Goal: Task Accomplishment & Management: Manage account settings

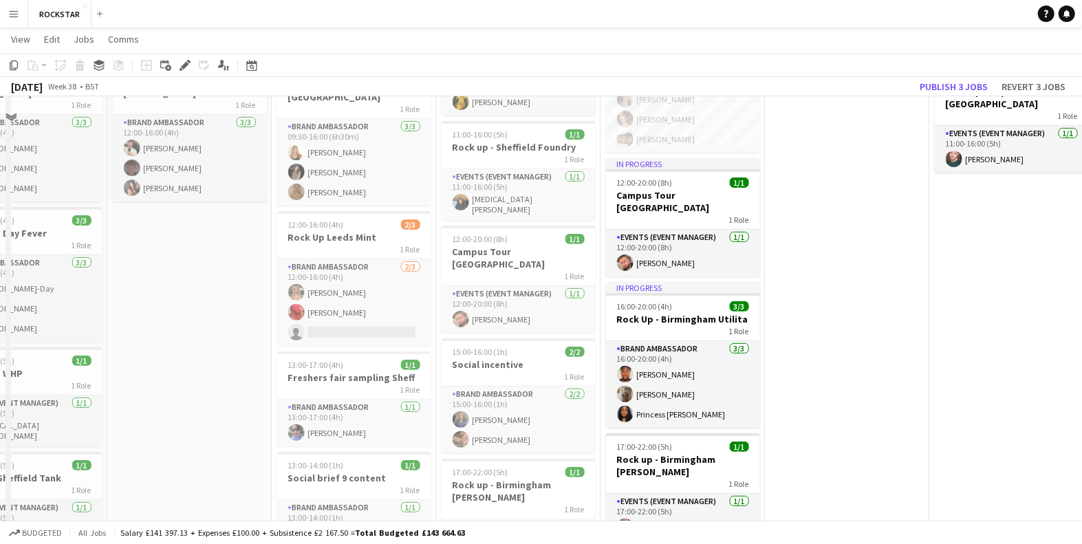
scroll to position [233, 0]
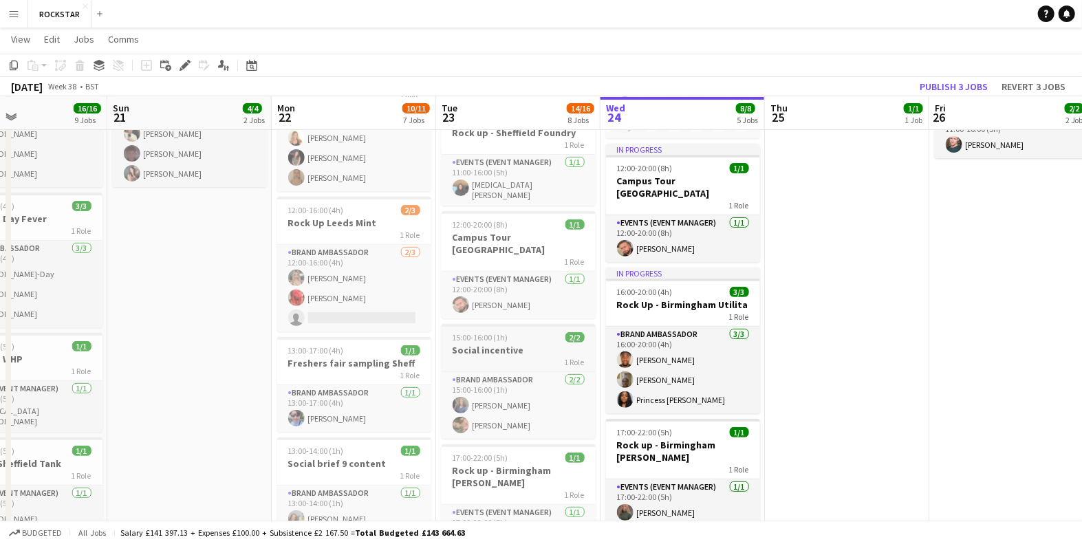
click at [523, 344] on h3 "Social incentive" at bounding box center [519, 350] width 154 height 12
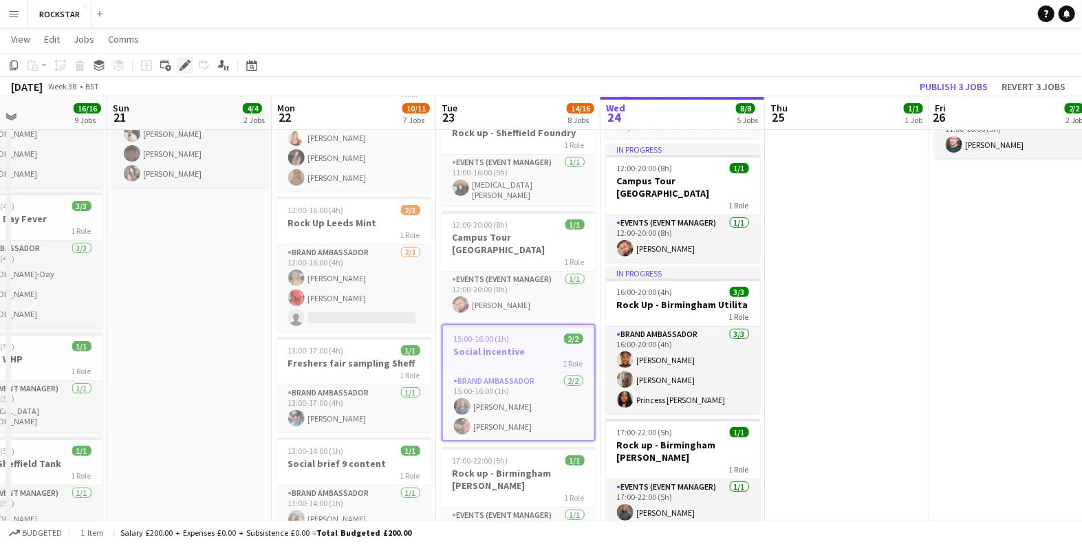
click at [184, 66] on icon at bounding box center [185, 66] width 8 height 8
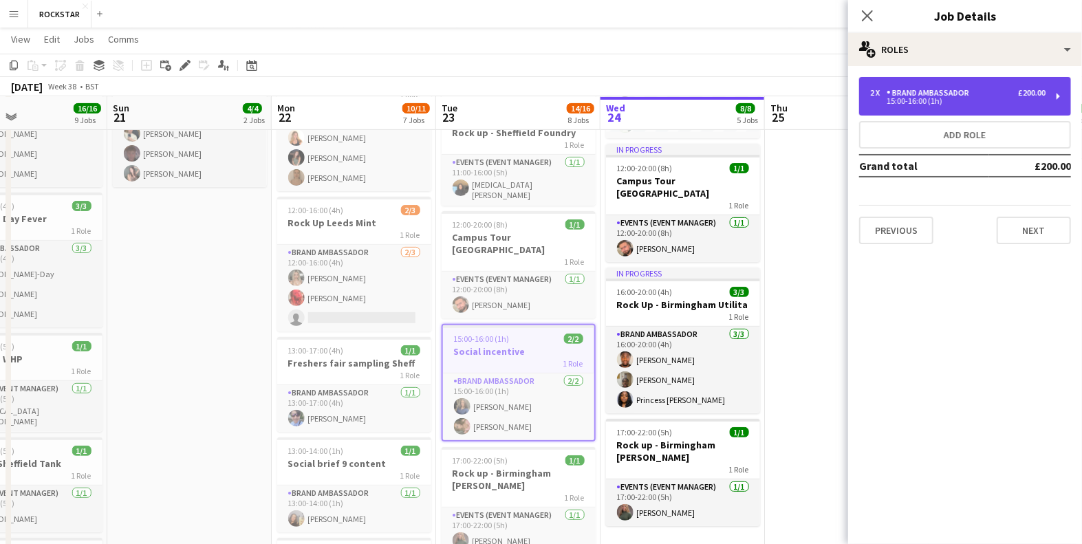
click at [924, 100] on div "15:00-16:00 (1h)" at bounding box center [957, 101] width 175 height 7
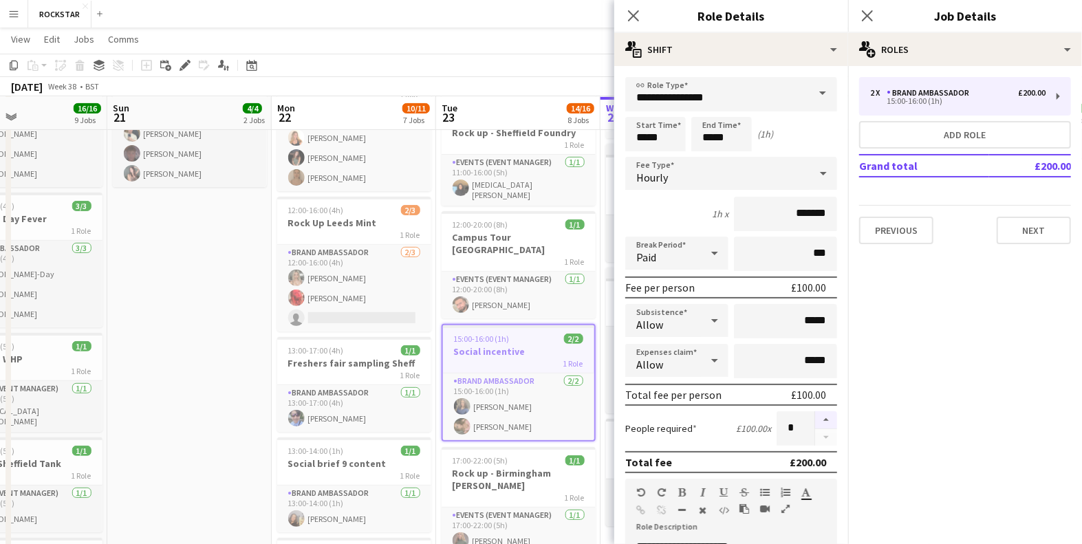
click at [831, 420] on button "button" at bounding box center [826, 420] width 22 height 18
type input "*"
click at [867, 14] on icon "Close pop-in" at bounding box center [867, 15] width 13 height 13
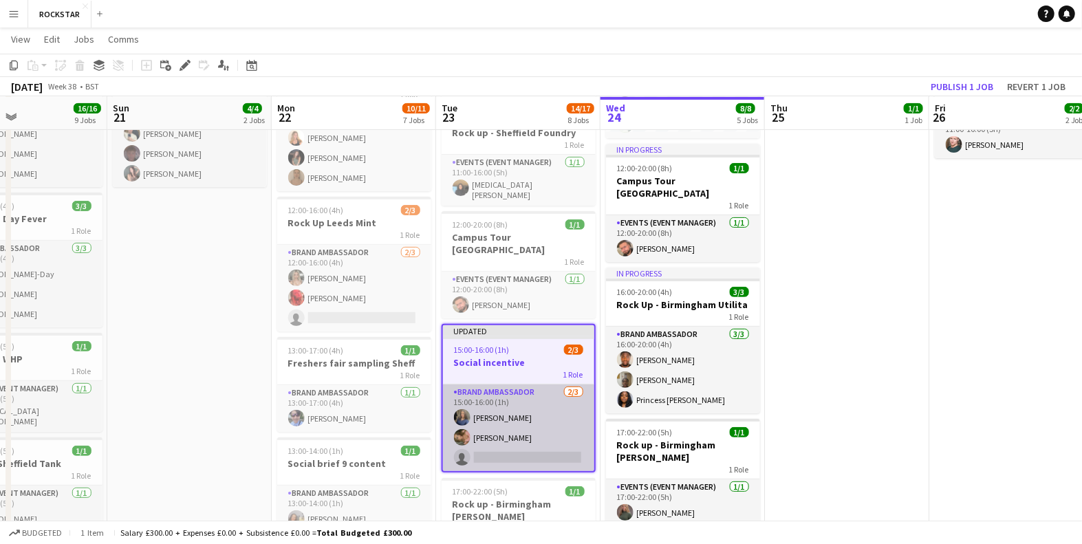
click at [497, 438] on app-card-role "Brand Ambassador [DATE] 15:00-16:00 (1h) [PERSON_NAME] [PERSON_NAME] single-neu…" at bounding box center [518, 428] width 151 height 87
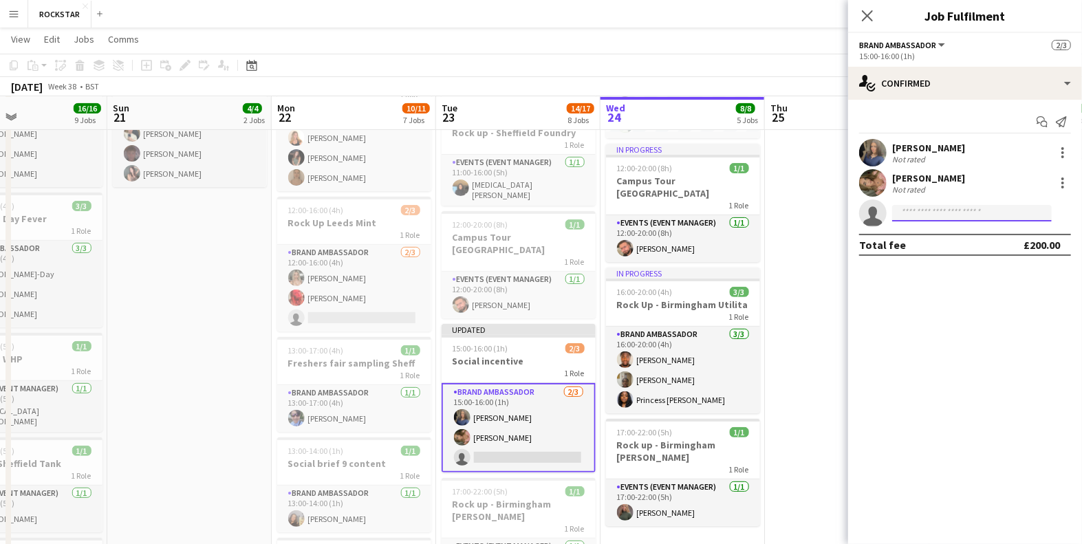
click at [933, 209] on input at bounding box center [972, 213] width 160 height 17
type input "********"
click at [972, 245] on span "[EMAIL_ADDRESS][DOMAIN_NAME]" at bounding box center [972, 244] width 138 height 11
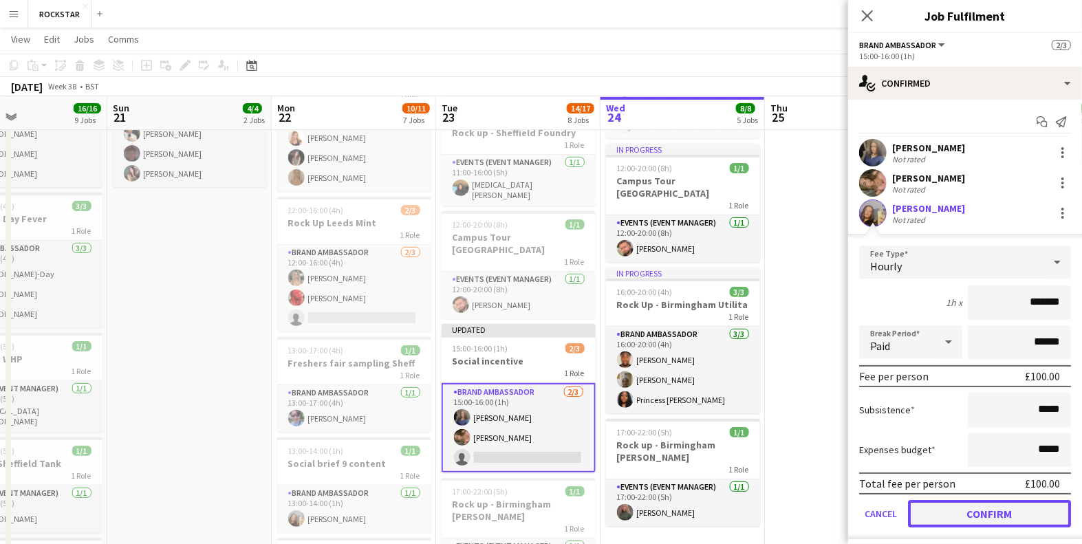
click at [937, 519] on button "Confirm" at bounding box center [989, 514] width 163 height 28
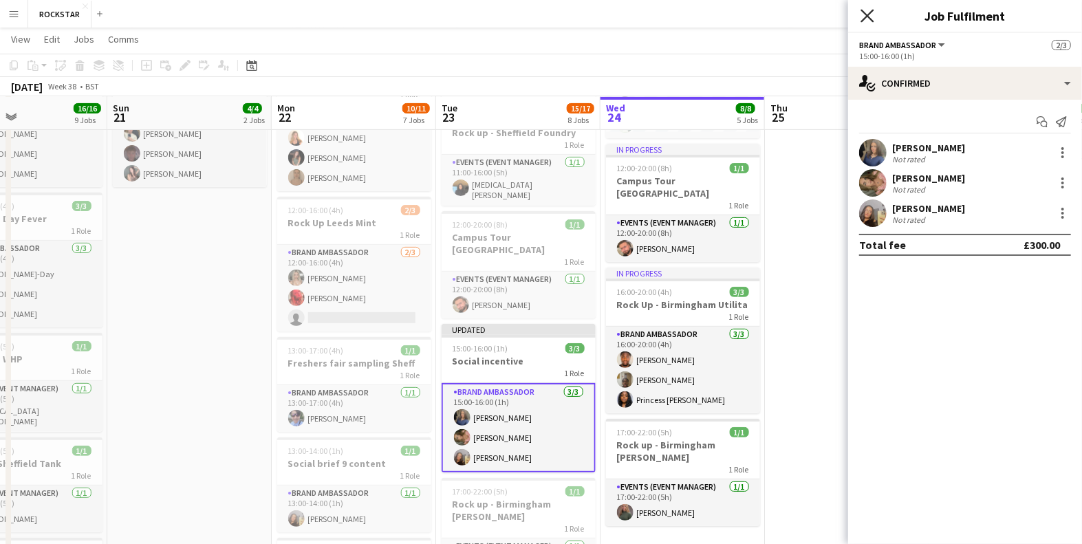
click at [865, 21] on icon "Close pop-in" at bounding box center [867, 15] width 13 height 13
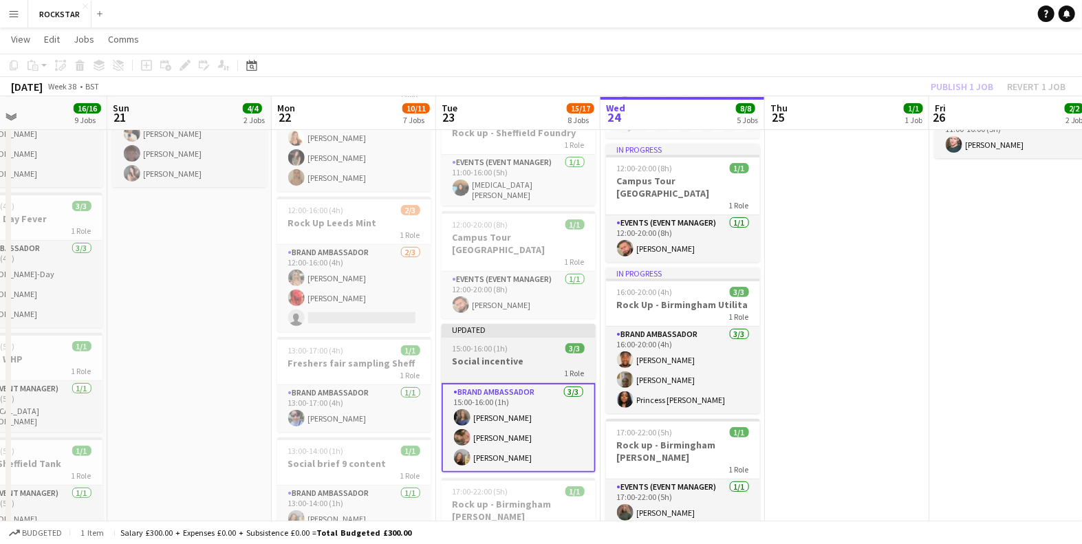
click at [505, 355] on h3 "Social incentive" at bounding box center [519, 361] width 154 height 12
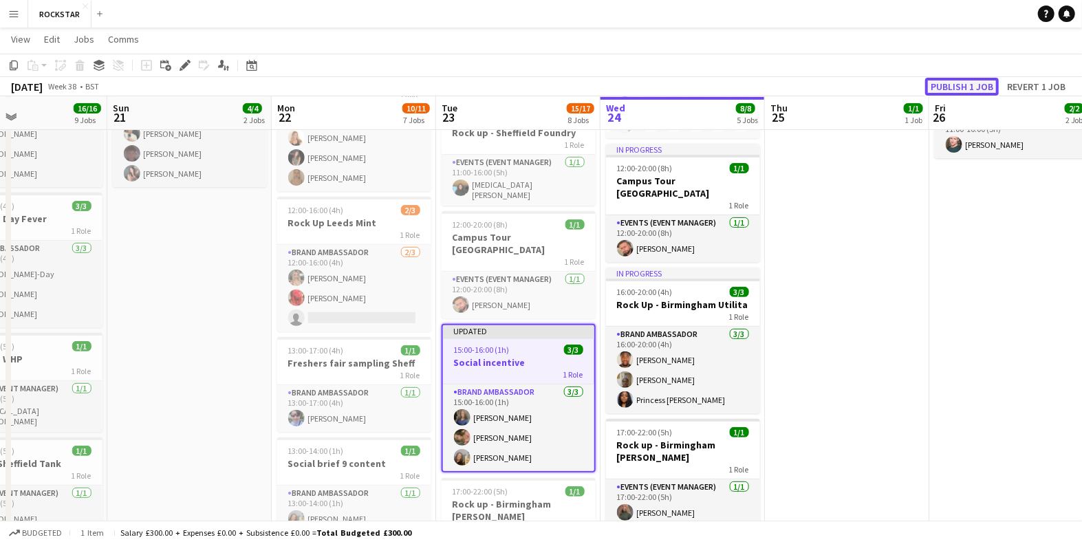
click at [962, 80] on button "Publish 1 job" at bounding box center [962, 87] width 74 height 18
